Goal: Complete application form: Complete application form

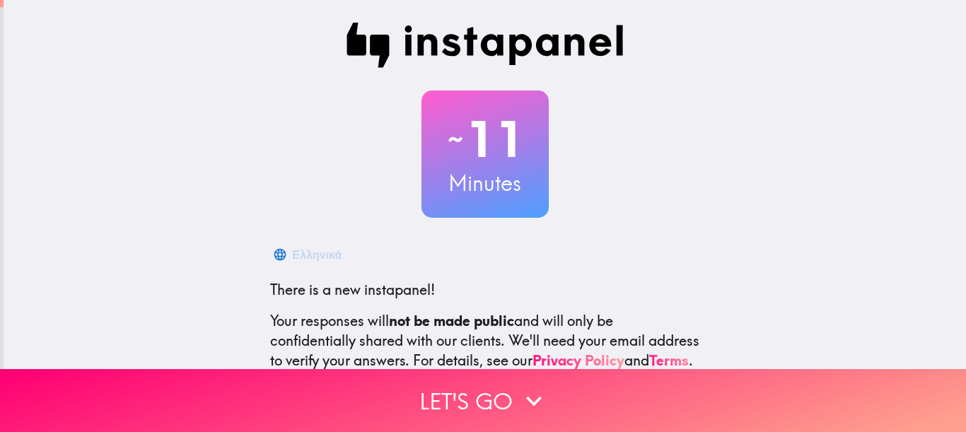
scroll to position [158, 0]
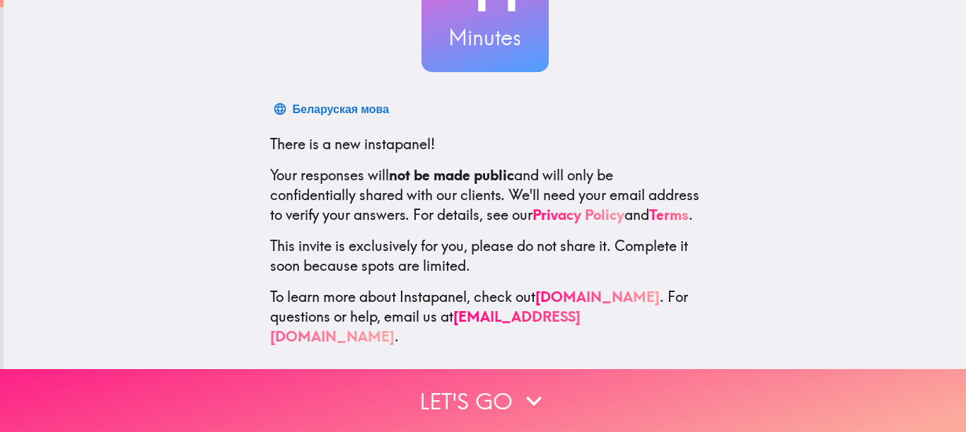
click at [510, 391] on button "Let's go" at bounding box center [483, 400] width 966 height 63
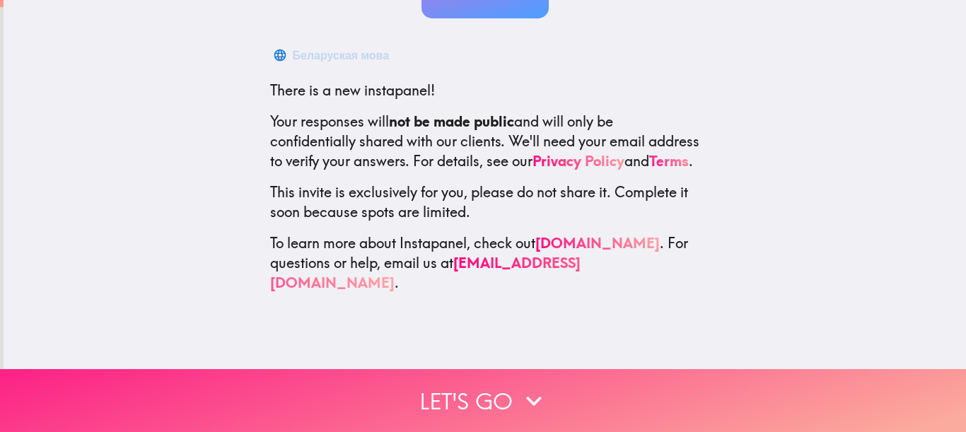
scroll to position [0, 0]
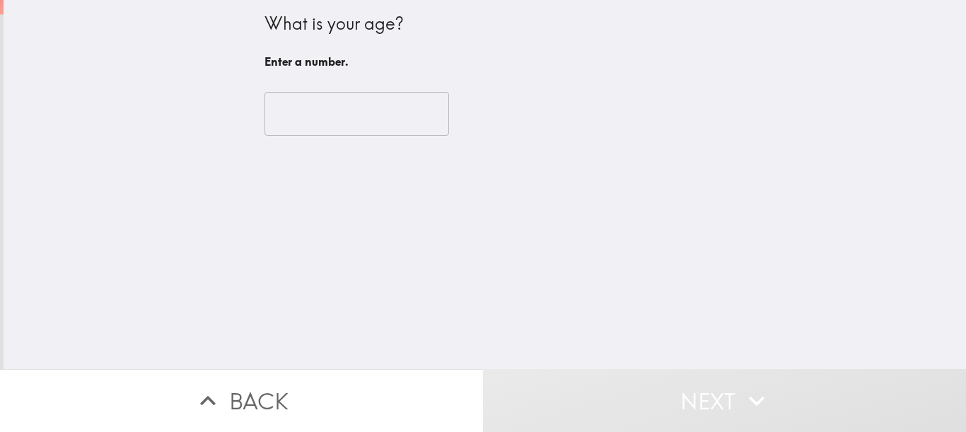
click at [353, 120] on input "number" at bounding box center [356, 114] width 185 height 44
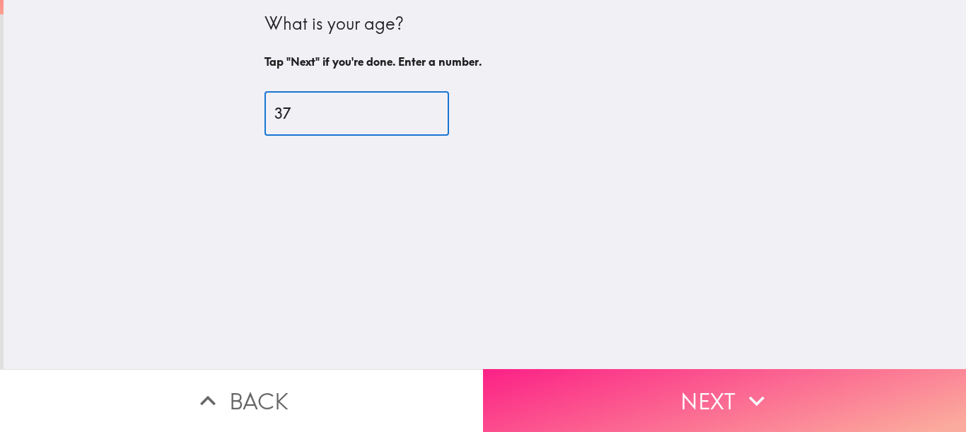
type input "37"
click at [637, 387] on button "Next" at bounding box center [724, 400] width 483 height 63
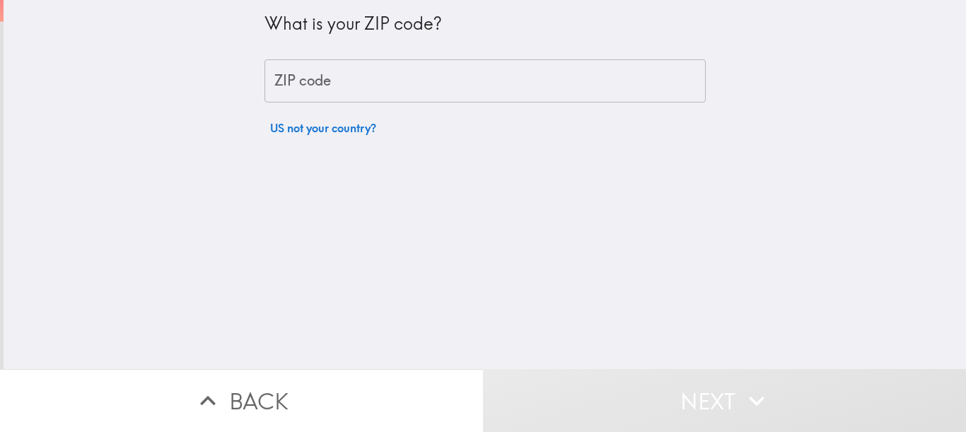
click at [377, 85] on input "ZIP code" at bounding box center [484, 81] width 441 height 44
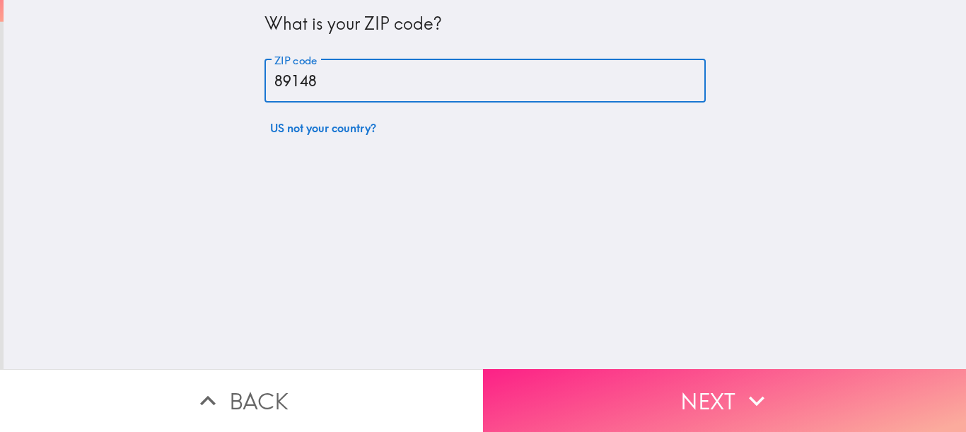
type input "89148"
click at [674, 387] on button "Next" at bounding box center [724, 400] width 483 height 63
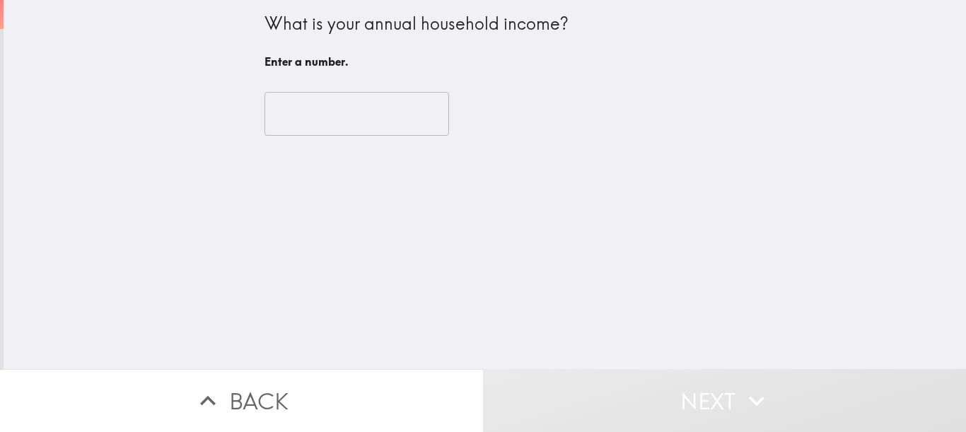
click at [296, 119] on input "number" at bounding box center [356, 114] width 185 height 44
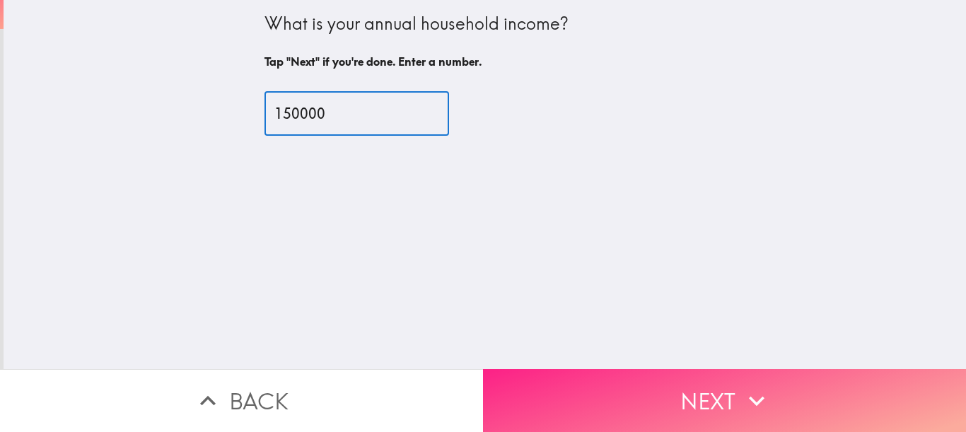
type input "150000"
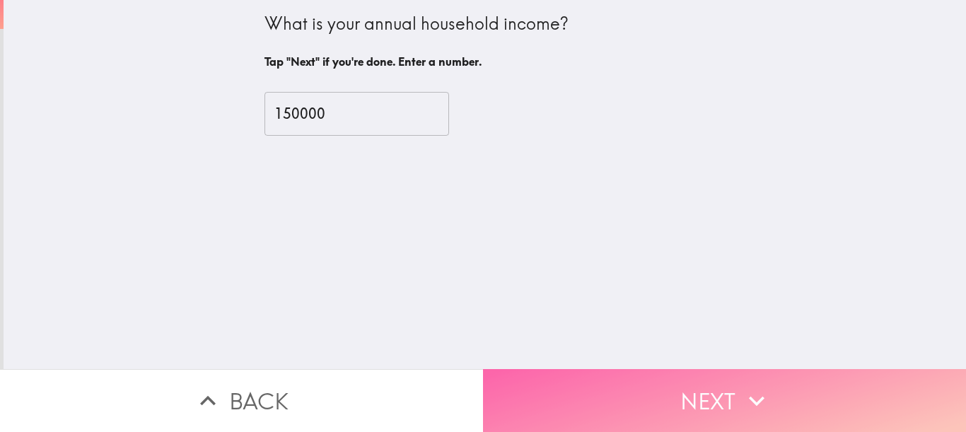
click at [604, 375] on button "Next" at bounding box center [724, 400] width 483 height 63
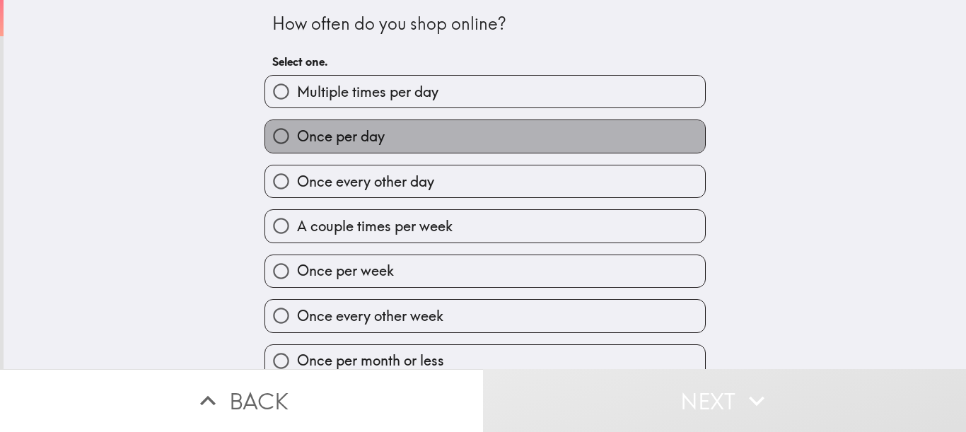
click at [477, 143] on label "Once per day" at bounding box center [485, 136] width 440 height 32
click at [297, 143] on input "Once per day" at bounding box center [281, 136] width 32 height 32
radio input "true"
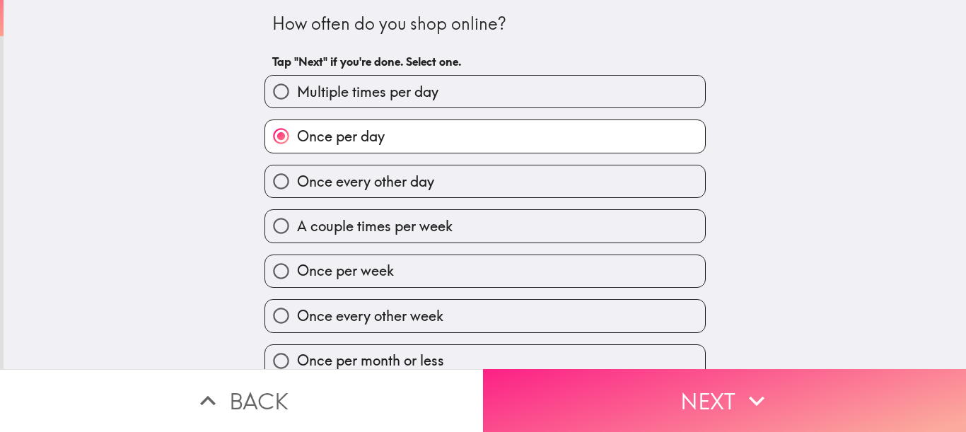
click at [701, 390] on button "Next" at bounding box center [724, 400] width 483 height 63
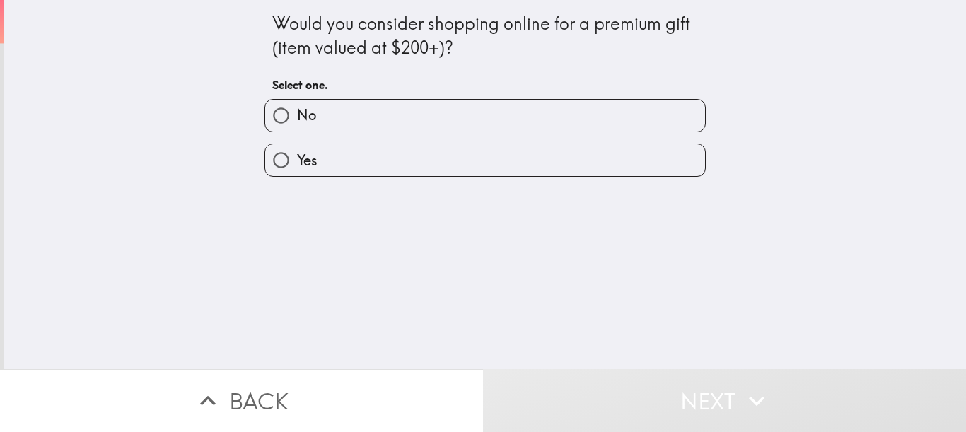
click at [305, 122] on label "No" at bounding box center [485, 116] width 440 height 32
click at [297, 122] on input "No" at bounding box center [281, 116] width 32 height 32
radio input "true"
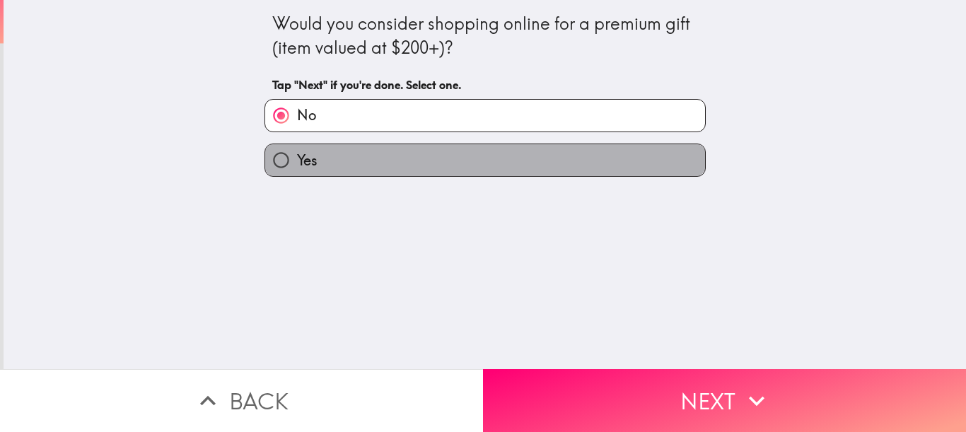
click at [312, 163] on label "Yes" at bounding box center [485, 160] width 440 height 32
click at [297, 163] on input "Yes" at bounding box center [281, 160] width 32 height 32
radio input "true"
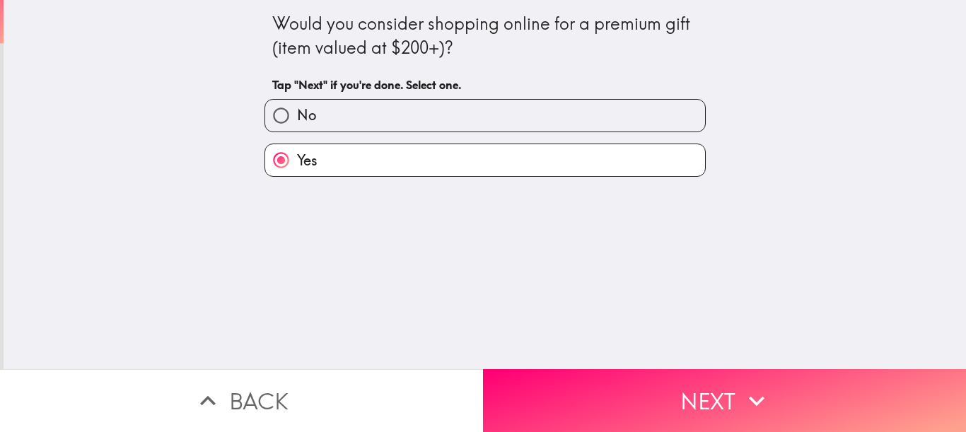
click at [576, 376] on button "Next" at bounding box center [724, 400] width 483 height 63
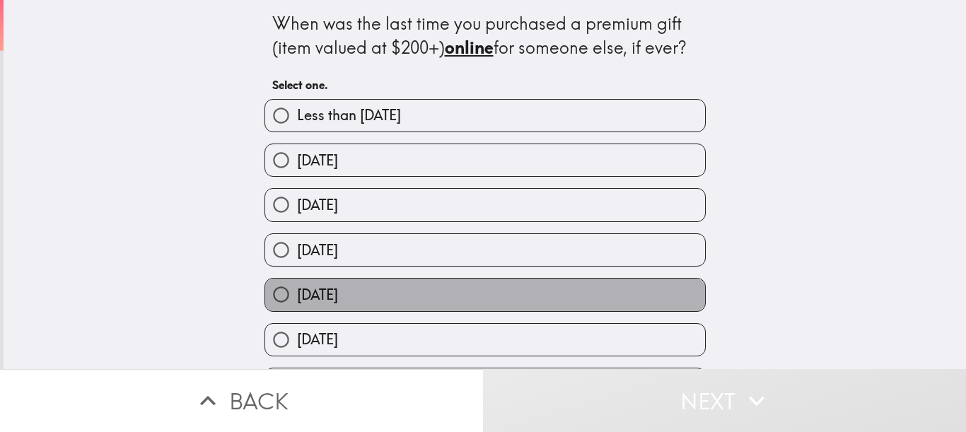
click at [338, 289] on span "[DATE]" at bounding box center [317, 295] width 41 height 20
click at [297, 289] on input "[DATE]" at bounding box center [281, 295] width 32 height 32
radio input "true"
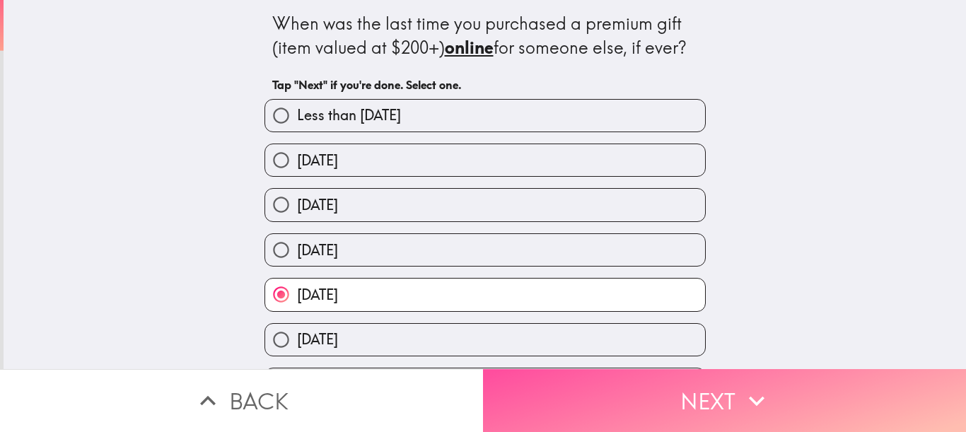
drag, startPoint x: 753, startPoint y: 391, endPoint x: 467, endPoint y: 400, distance: 285.8
click at [750, 396] on icon "button" at bounding box center [757, 401] width 16 height 10
